Goal: Navigation & Orientation: Find specific page/section

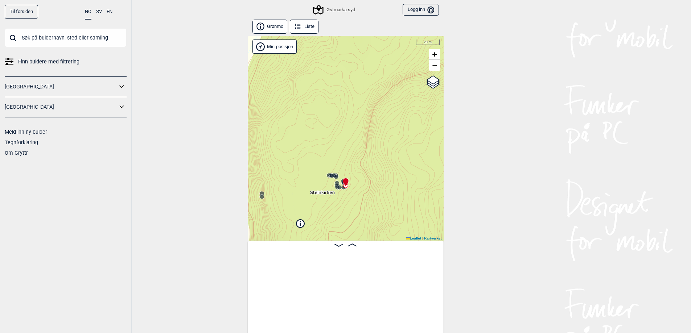
scroll to position [0, 1287]
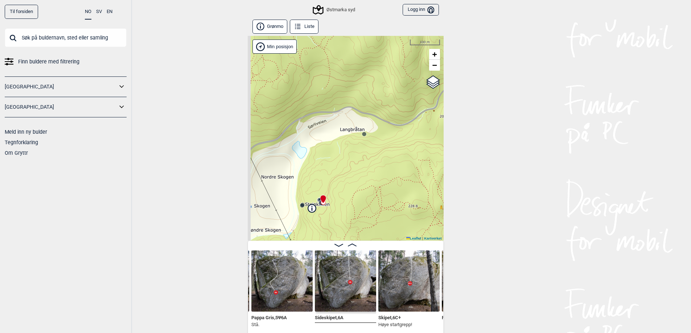
drag, startPoint x: 308, startPoint y: 194, endPoint x: 334, endPoint y: 182, distance: 28.9
click at [334, 182] on div "Østmarka syd Min posisjon 100 m + − Kartverket OpenStreetMap Google satellite L…" at bounding box center [346, 138] width 196 height 205
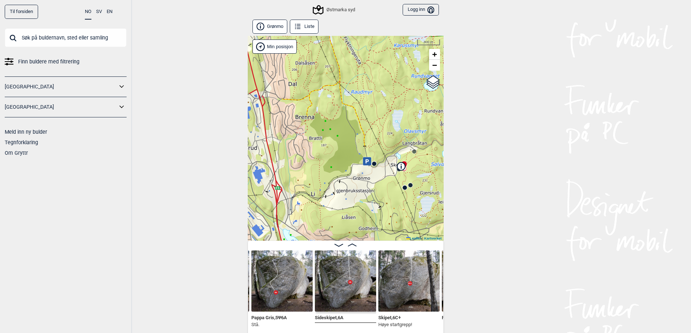
drag, startPoint x: 332, startPoint y: 183, endPoint x: 405, endPoint y: 164, distance: 75.6
click at [405, 164] on icon at bounding box center [401, 166] width 9 height 9
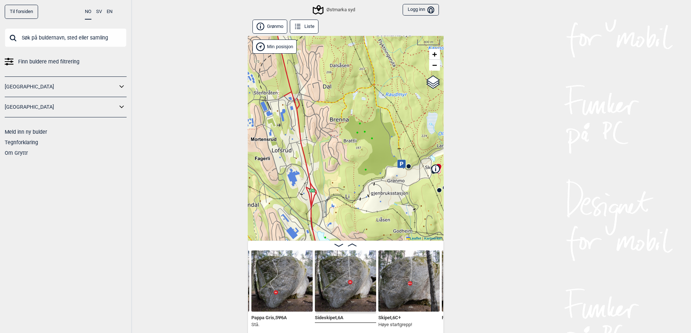
drag, startPoint x: 353, startPoint y: 160, endPoint x: 390, endPoint y: 161, distance: 37.0
click at [390, 161] on div "Østmarka syd Min posisjon 300 m + − Kartverket OpenStreetMap Google satellite L…" at bounding box center [346, 138] width 196 height 205
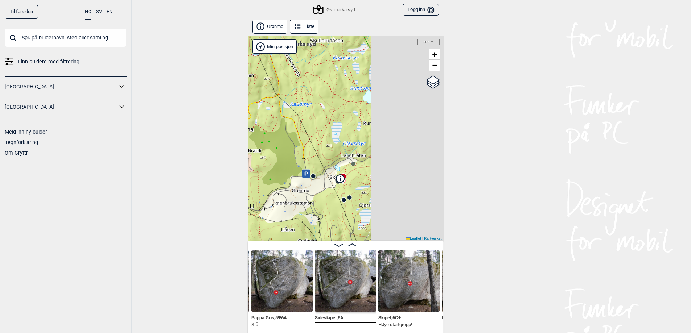
drag, startPoint x: 392, startPoint y: 157, endPoint x: 297, endPoint y: 166, distance: 95.9
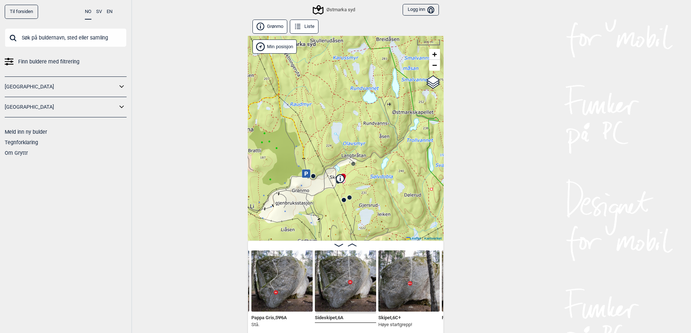
click at [297, 166] on div "Østmarka syd Min posisjon 300 m + − Kartverket OpenStreetMap Google satellite L…" at bounding box center [346, 138] width 196 height 205
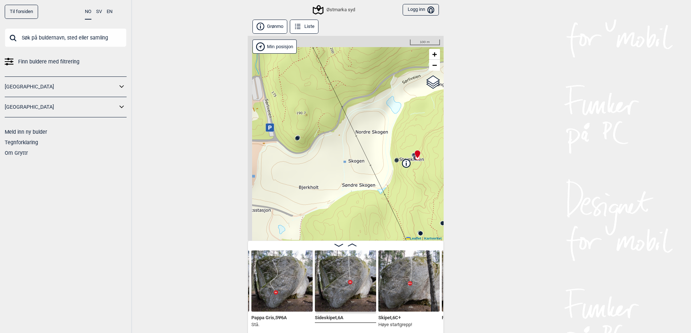
drag, startPoint x: 304, startPoint y: 134, endPoint x: 377, endPoint y: 159, distance: 77.0
click at [377, 159] on div "Østmarka syd Min posisjon 100 m + − Kartverket OpenStreetMap Google satellite L…" at bounding box center [346, 138] width 196 height 205
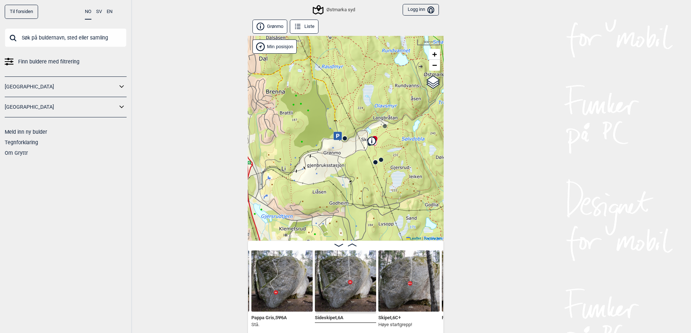
click at [334, 118] on div "Østmarka syd Min posisjon 300 m + − Kartverket OpenStreetMap Google satellite L…" at bounding box center [346, 138] width 196 height 205
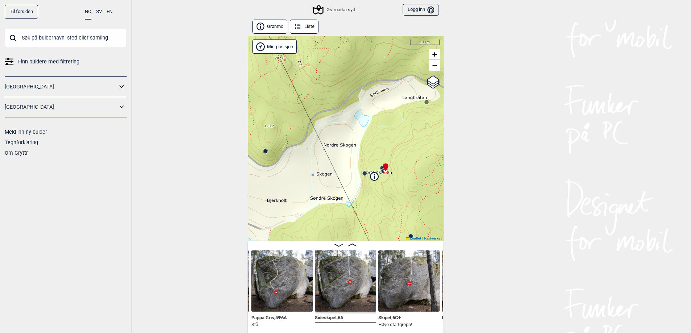
drag, startPoint x: 332, startPoint y: 154, endPoint x: 360, endPoint y: 167, distance: 31.5
click at [360, 167] on div "Østmarka syd Min posisjon 100 m + − Kartverket OpenStreetMap Google satellite L…" at bounding box center [346, 138] width 196 height 205
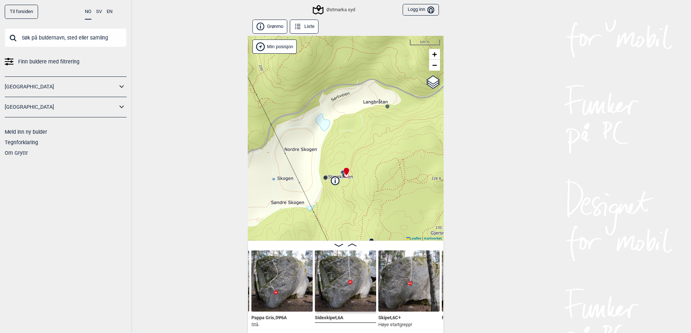
drag, startPoint x: 385, startPoint y: 119, endPoint x: 338, endPoint y: 196, distance: 89.8
click at [338, 196] on div "Østmarka syd Min posisjon 100 m + − Kartverket OpenStreetMap Google satellite L…" at bounding box center [346, 138] width 196 height 205
drag, startPoint x: 512, startPoint y: 244, endPoint x: 217, endPoint y: 160, distance: 306.9
click at [217, 160] on div "Til forsiden NO SV EN Finn buldere med filtrering [GEOGRAPHIC_DATA] [GEOGRAPHIC…" at bounding box center [345, 166] width 691 height 333
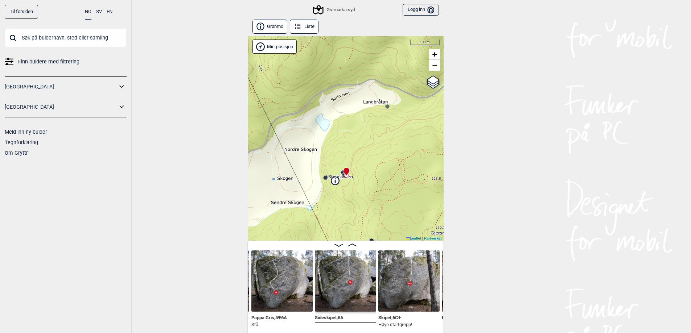
drag, startPoint x: 217, startPoint y: 160, endPoint x: 473, endPoint y: 241, distance: 269.4
click at [473, 241] on div "Til forsiden NO SV EN Finn buldere med filtrering [GEOGRAPHIC_DATA] [GEOGRAPHIC…" at bounding box center [345, 166] width 691 height 333
click at [485, 239] on div "Til forsiden NO SV EN Finn buldere med filtrering [GEOGRAPHIC_DATA] [GEOGRAPHIC…" at bounding box center [345, 166] width 691 height 333
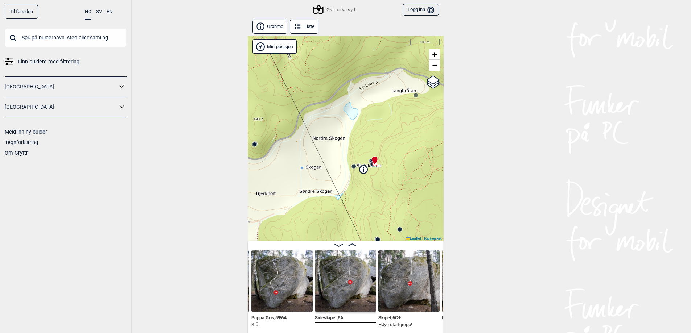
drag, startPoint x: 303, startPoint y: 187, endPoint x: 331, endPoint y: 175, distance: 30.1
click at [331, 175] on div "Østmarka syd Min posisjon 100 m + − Kartverket OpenStreetMap Google satellite L…" at bounding box center [346, 138] width 196 height 205
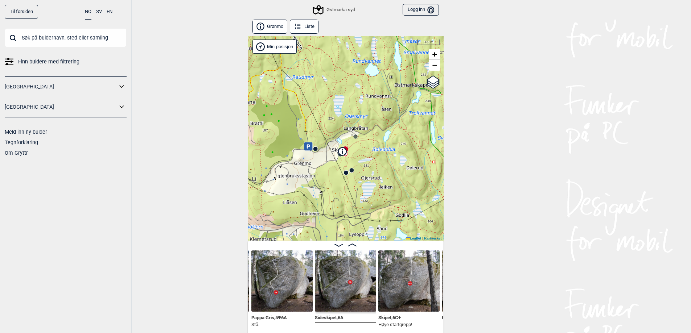
drag, startPoint x: 318, startPoint y: 158, endPoint x: 335, endPoint y: 159, distance: 17.8
click at [335, 159] on div "Østmarka syd Min posisjon 300 m + − Kartverket OpenStreetMap Google satellite L…" at bounding box center [346, 138] width 196 height 205
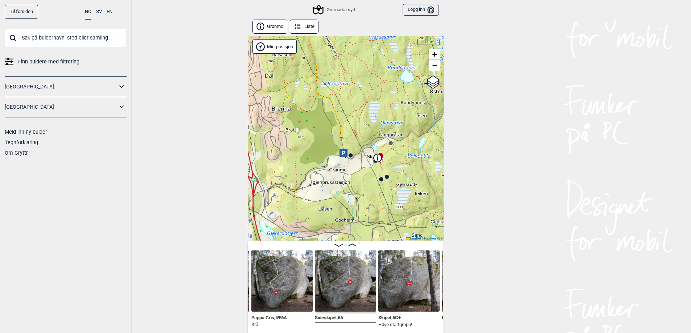
drag, startPoint x: 330, startPoint y: 178, endPoint x: 375, endPoint y: 173, distance: 45.6
click at [375, 173] on div "Østmarka syd Min posisjon 300 m + − Kartverket OpenStreetMap Google satellite L…" at bounding box center [346, 138] width 196 height 205
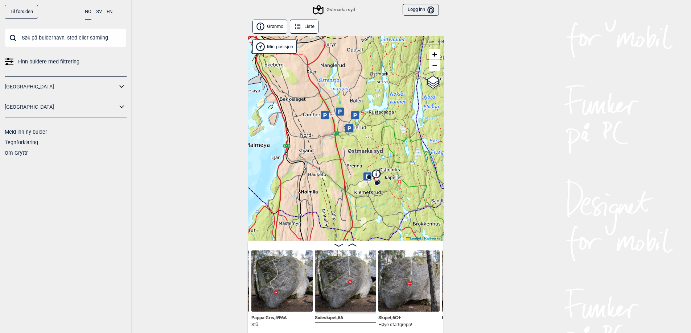
drag, startPoint x: 392, startPoint y: 136, endPoint x: 392, endPoint y: 145, distance: 8.7
click at [392, 145] on div "Østmarka syd Min posisjon 1 km + − Kartverket OpenStreetMap Google satellite Le…" at bounding box center [346, 138] width 196 height 205
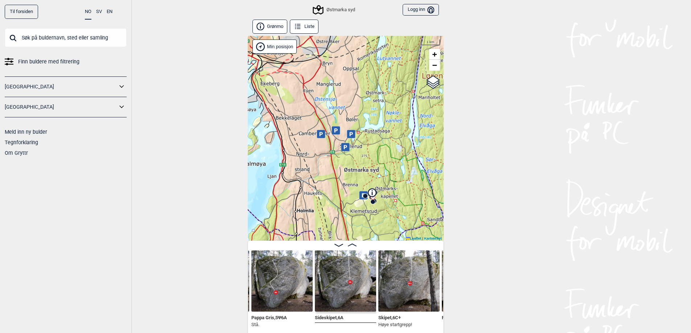
drag, startPoint x: 369, startPoint y: 154, endPoint x: 365, endPoint y: 173, distance: 19.3
click at [365, 173] on div "Østmarka syd Min posisjon 1 km + − Kartverket OpenStreetMap Google satellite Le…" at bounding box center [346, 138] width 196 height 205
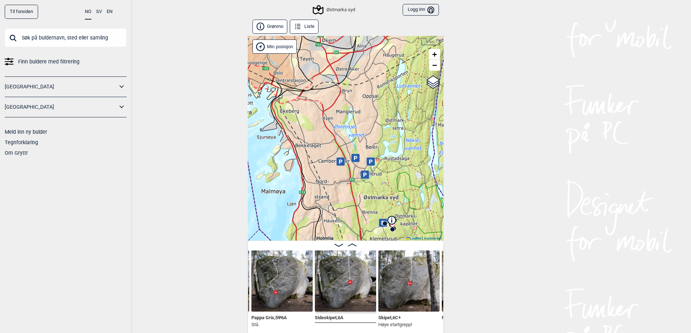
drag, startPoint x: 373, startPoint y: 126, endPoint x: 391, endPoint y: 156, distance: 35.1
click at [393, 154] on div "Østmarka syd Min posisjon 1 km + − Kartverket OpenStreetMap Google satellite Le…" at bounding box center [346, 138] width 196 height 205
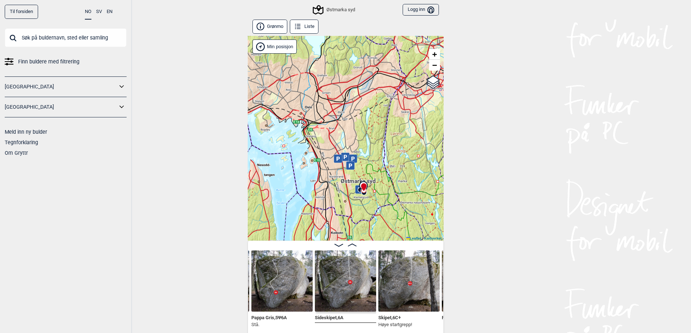
drag, startPoint x: 417, startPoint y: 169, endPoint x: 378, endPoint y: 170, distance: 38.8
click at [378, 170] on div "Østmarka syd Min posisjon 3 km + − Kartverket OpenStreetMap Google satellite Le…" at bounding box center [346, 138] width 196 height 205
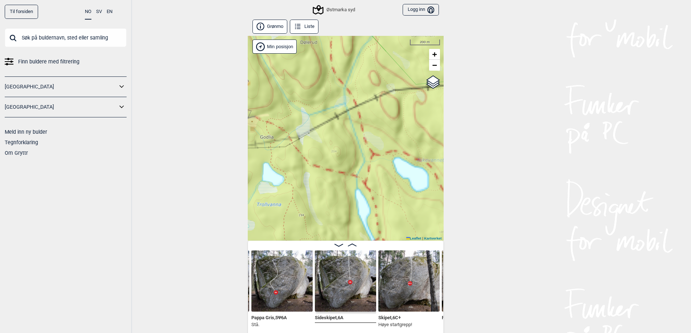
drag, startPoint x: 330, startPoint y: 199, endPoint x: 535, endPoint y: 193, distance: 205.3
click at [535, 193] on div "Til forsiden NO SV EN Finn buldere med filtrering [GEOGRAPHIC_DATA] [GEOGRAPHIC…" at bounding box center [345, 166] width 691 height 333
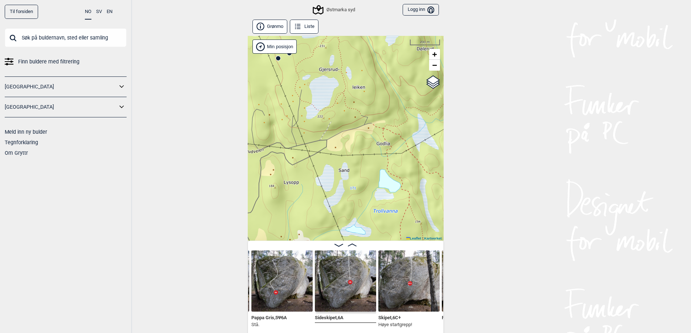
drag, startPoint x: 400, startPoint y: 152, endPoint x: 315, endPoint y: 165, distance: 85.9
click at [304, 167] on div "Østmarka syd Min posisjon 200 m + − Kartverket OpenStreetMap Google satellite L…" at bounding box center [346, 138] width 196 height 205
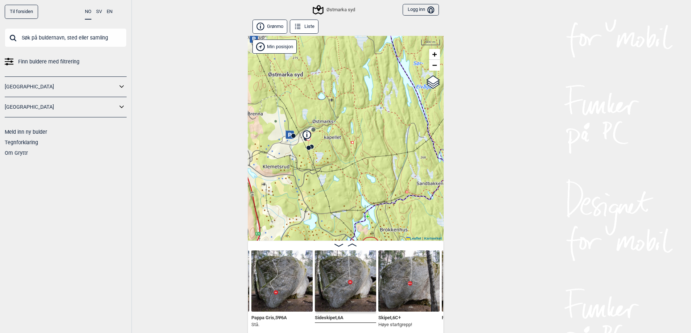
drag, startPoint x: 323, startPoint y: 162, endPoint x: 313, endPoint y: 171, distance: 14.1
click at [313, 171] on div "Østmarka syd Min posisjon 500 m + − Kartverket OpenStreetMap Google satellite L…" at bounding box center [346, 138] width 196 height 205
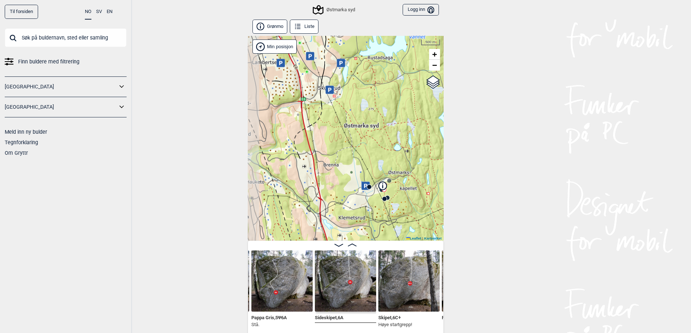
drag, startPoint x: 303, startPoint y: 156, endPoint x: 379, endPoint y: 207, distance: 91.4
click at [379, 207] on div "Østmarka syd Min posisjon 500 m + − Kartverket OpenStreetMap Google satellite L…" at bounding box center [346, 138] width 196 height 205
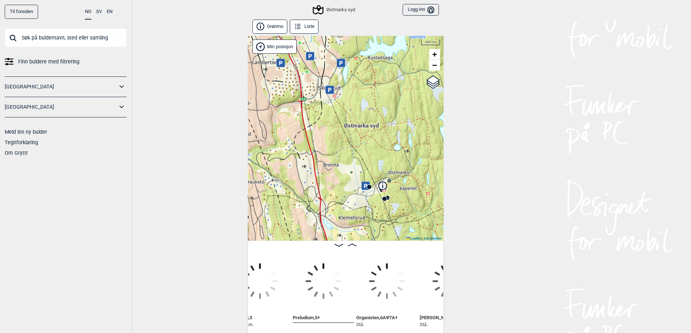
scroll to position [0, 955]
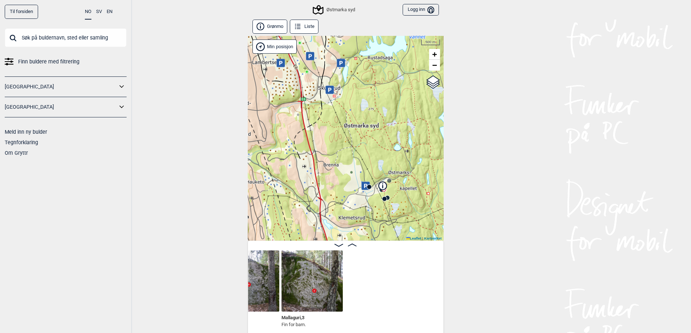
scroll to position [0, 751]
